Goal: Information Seeking & Learning: Learn about a topic

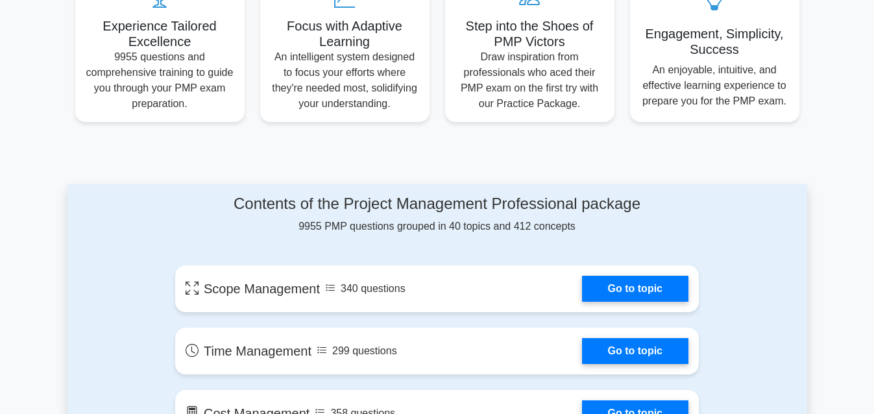
scroll to position [584, 0]
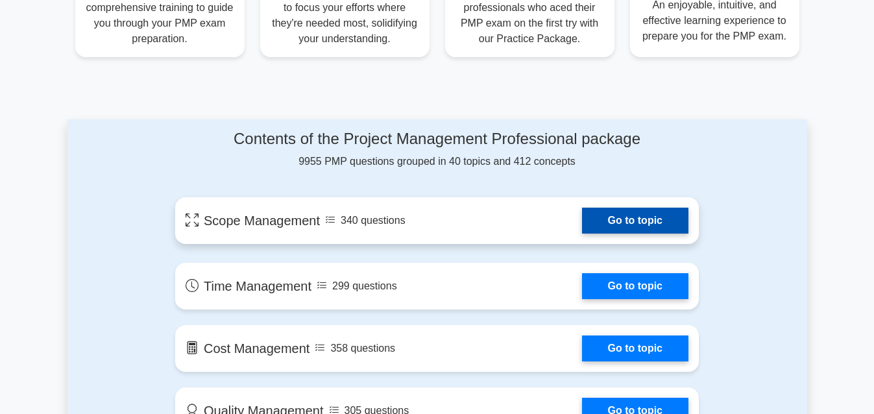
click at [582, 220] on link "Go to topic" at bounding box center [635, 221] width 106 height 26
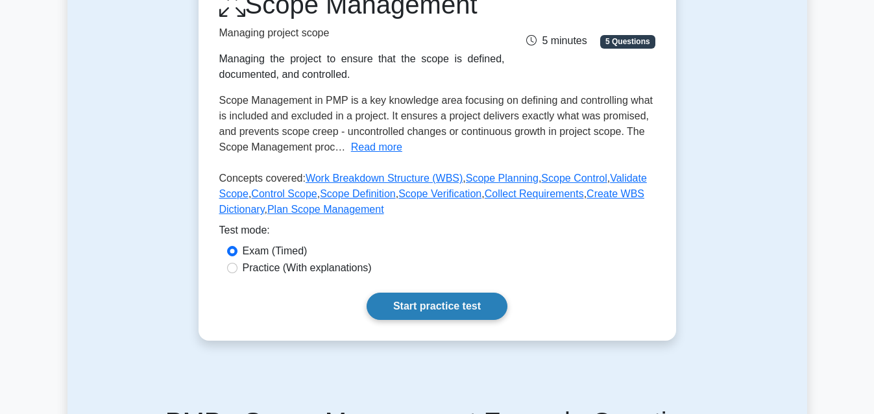
scroll to position [260, 0]
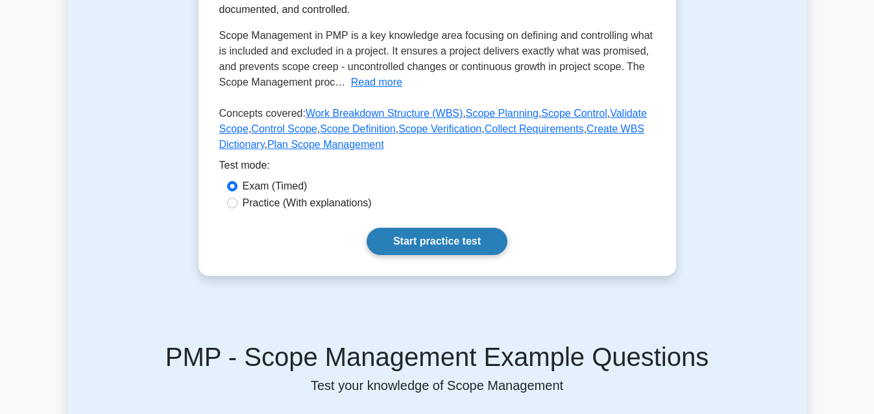
click at [478, 240] on link "Start practice test" at bounding box center [437, 241] width 141 height 27
